Goal: Task Accomplishment & Management: Manage account settings

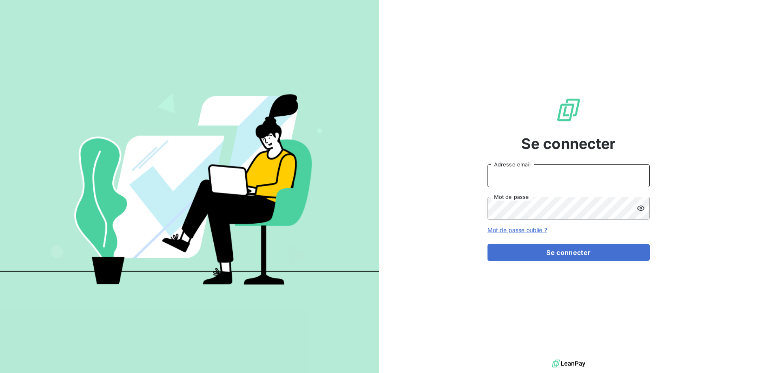
click at [503, 177] on input "Adresse email" at bounding box center [569, 175] width 162 height 23
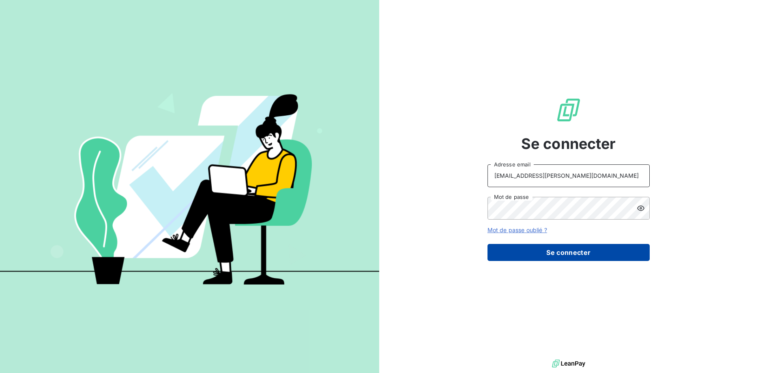
type input "[EMAIL_ADDRESS][PERSON_NAME][DOMAIN_NAME]"
click at [539, 255] on button "Se connecter" at bounding box center [569, 252] width 162 height 17
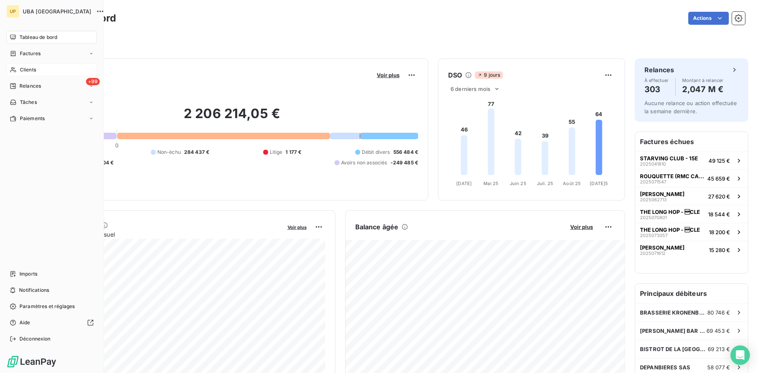
click at [22, 68] on span "Clients" at bounding box center [28, 69] width 16 height 7
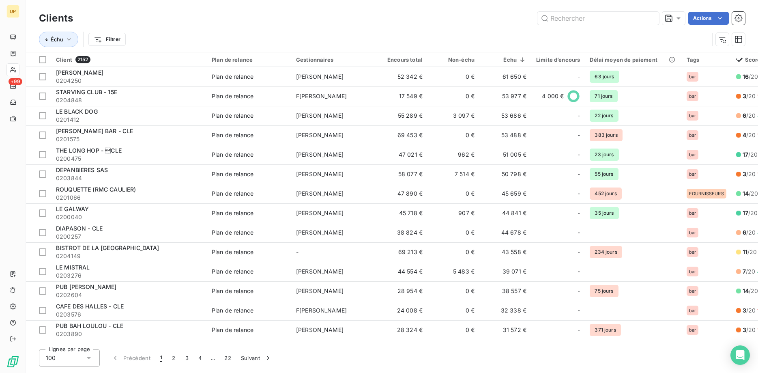
click at [216, 22] on div "Actions" at bounding box center [414, 18] width 663 height 13
